Goal: Find specific page/section: Find specific page/section

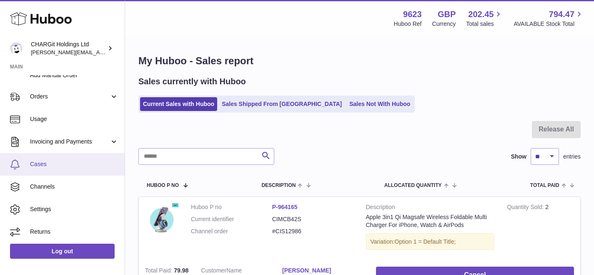
scroll to position [122, 0]
click at [44, 161] on span "Cases" at bounding box center [74, 163] width 88 height 8
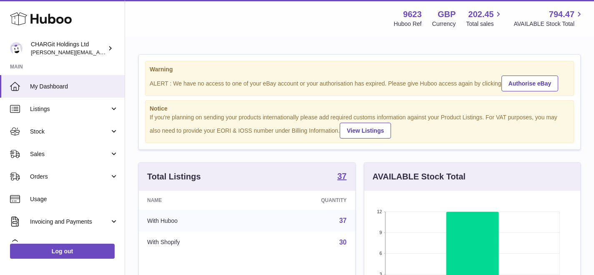
scroll to position [130, 216]
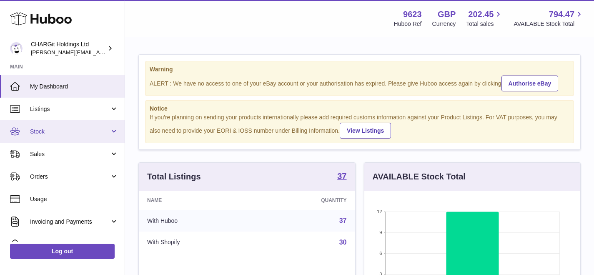
click at [47, 130] on span "Stock" at bounding box center [70, 132] width 80 height 8
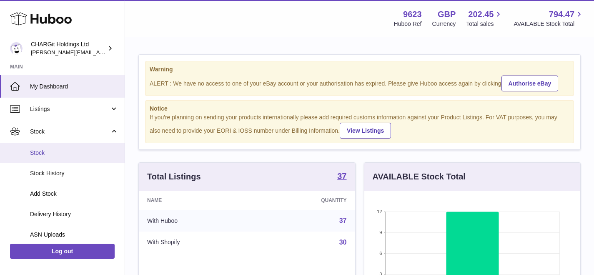
click at [46, 151] on span "Stock" at bounding box center [74, 153] width 88 height 8
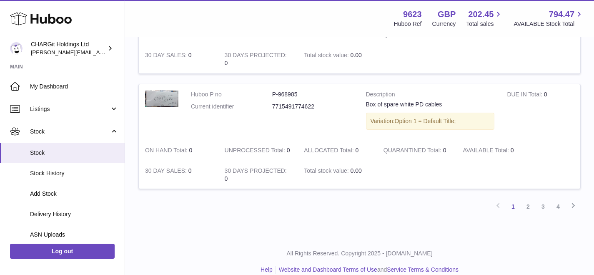
scroll to position [1123, 0]
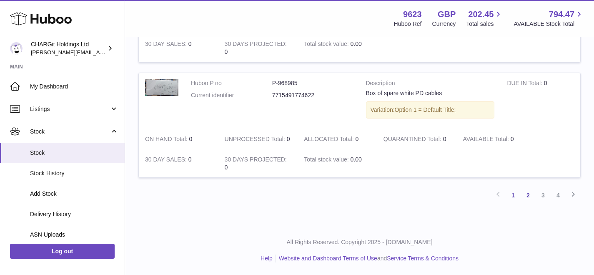
click at [529, 196] on link "2" at bounding box center [528, 195] width 15 height 15
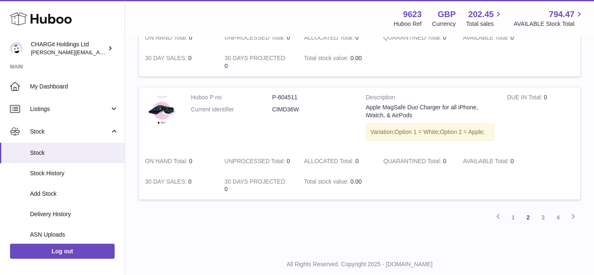
scroll to position [1124, 0]
click at [544, 216] on link "3" at bounding box center [543, 217] width 15 height 15
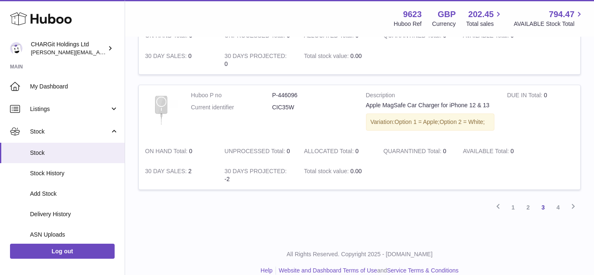
scroll to position [1159, 0]
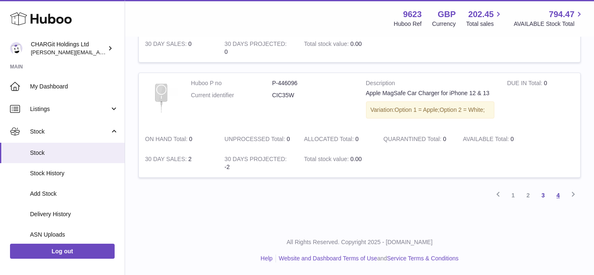
click at [558, 195] on link "4" at bounding box center [558, 195] width 15 height 15
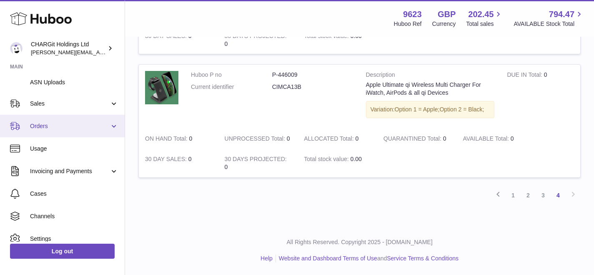
scroll to position [169, 0]
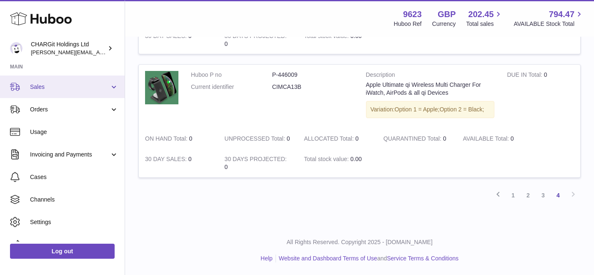
click at [51, 88] on span "Sales" at bounding box center [70, 87] width 80 height 8
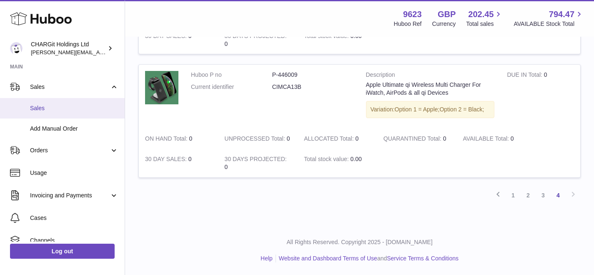
click at [45, 110] on span "Sales" at bounding box center [74, 108] width 88 height 8
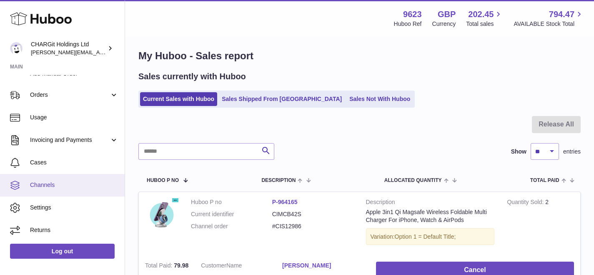
scroll to position [29, 0]
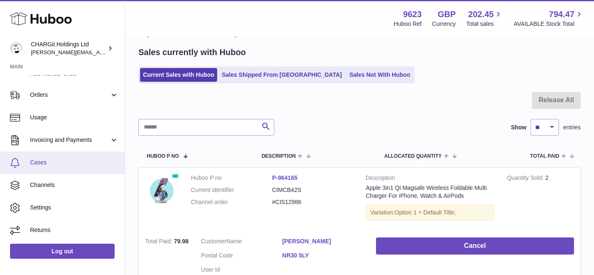
click at [50, 163] on span "Cases" at bounding box center [74, 163] width 88 height 8
